Goal: Task Accomplishment & Management: Complete application form

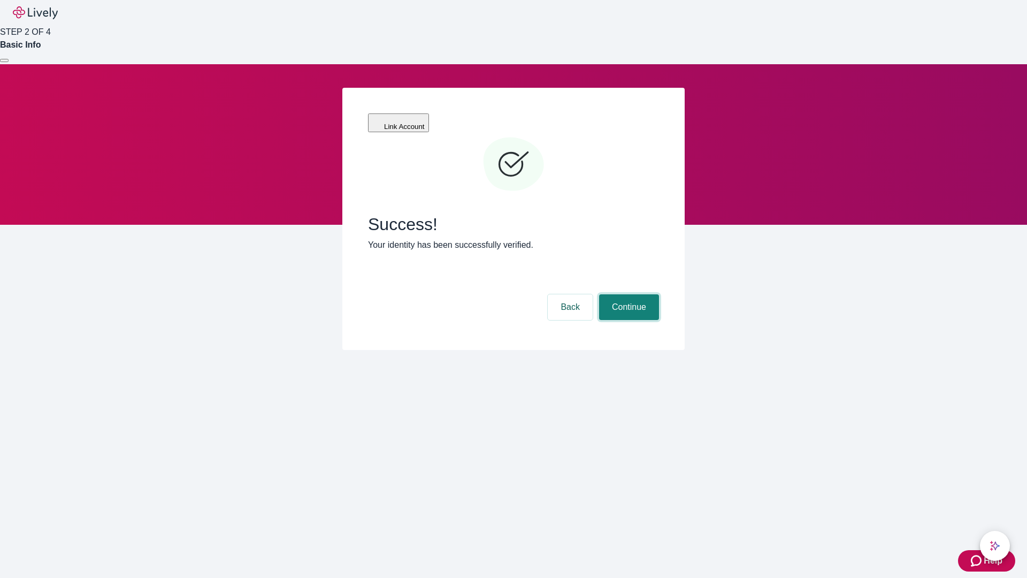
click at [628, 294] on button "Continue" at bounding box center [629, 307] width 60 height 26
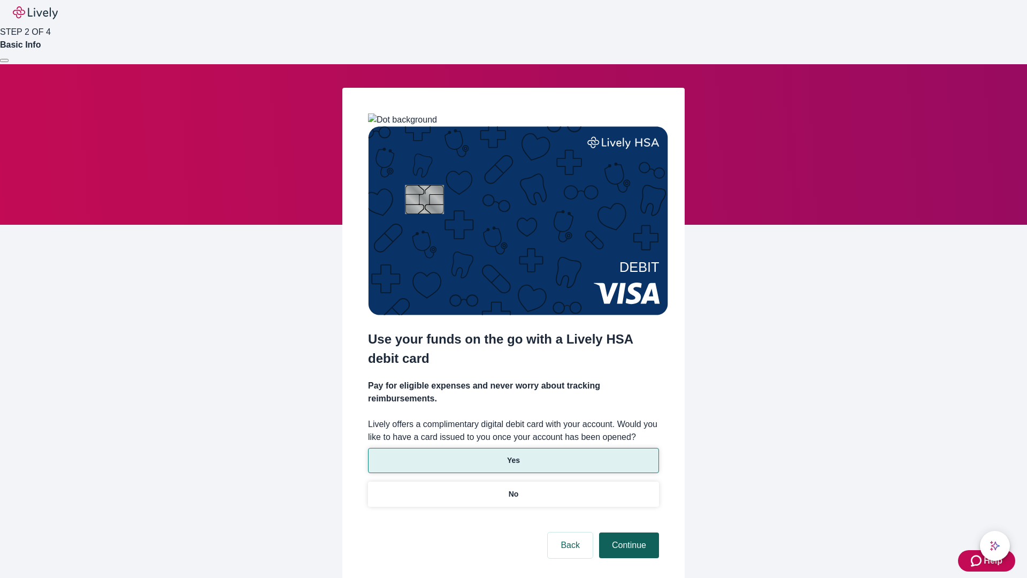
click at [513, 455] on p "Yes" at bounding box center [513, 460] width 13 height 11
click at [628, 532] on button "Continue" at bounding box center [629, 545] width 60 height 26
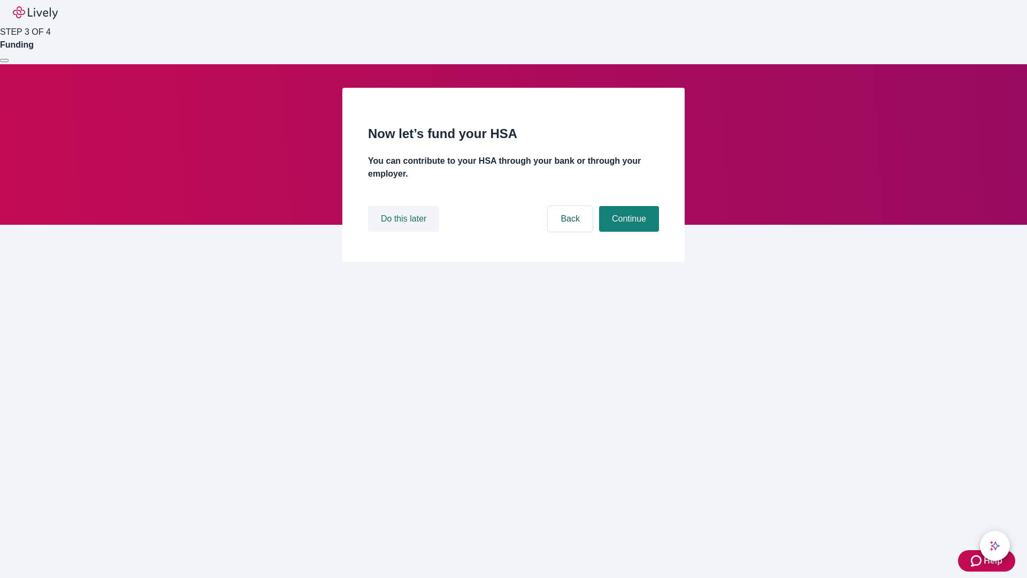
click at [405, 232] on button "Do this later" at bounding box center [403, 219] width 71 height 26
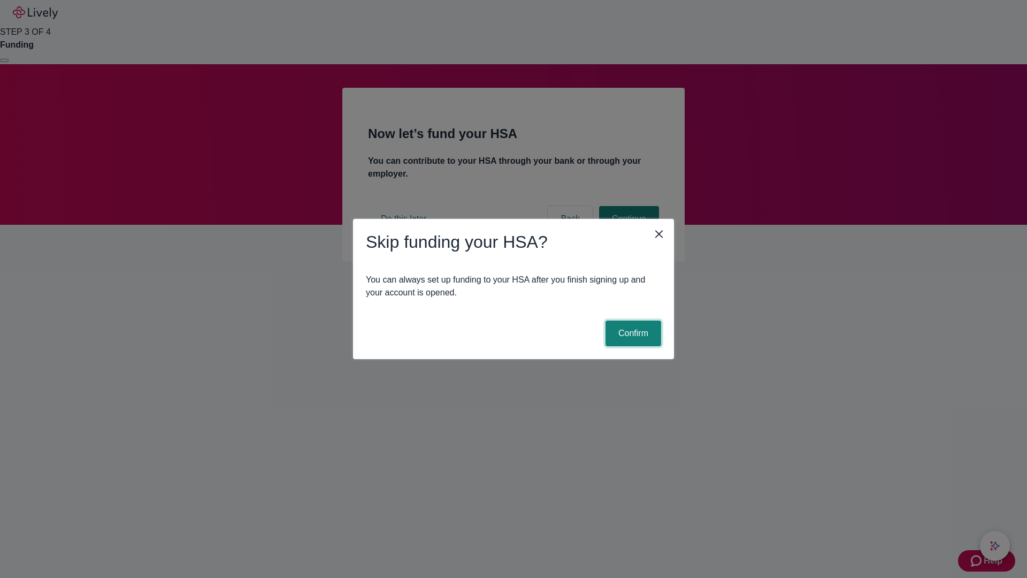
click at [632, 333] on button "Confirm" at bounding box center [634, 333] width 56 height 26
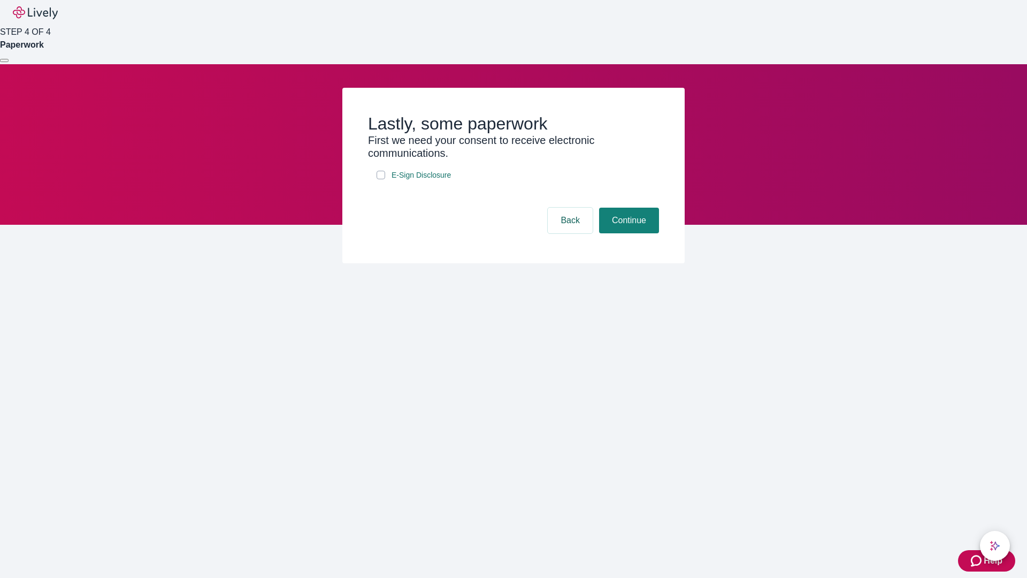
click at [381, 179] on input "E-Sign Disclosure" at bounding box center [381, 175] width 9 height 9
checkbox input "true"
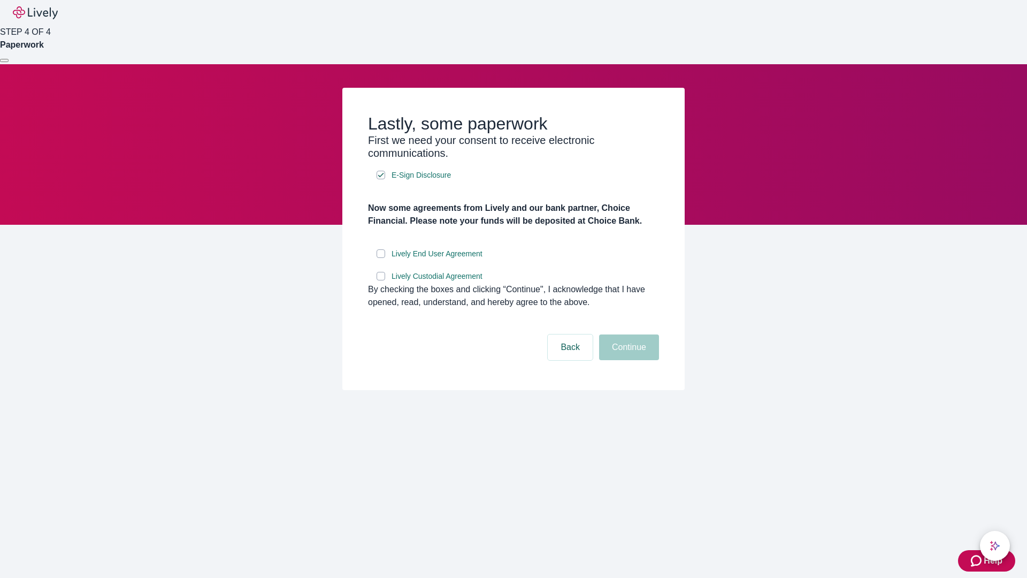
click at [381, 258] on input "Lively End User Agreement" at bounding box center [381, 253] width 9 height 9
checkbox input "true"
click at [381, 280] on input "Lively Custodial Agreement" at bounding box center [381, 276] width 9 height 9
checkbox input "true"
click at [628, 360] on button "Continue" at bounding box center [629, 347] width 60 height 26
